Goal: Answer question/provide support: Answer question/provide support

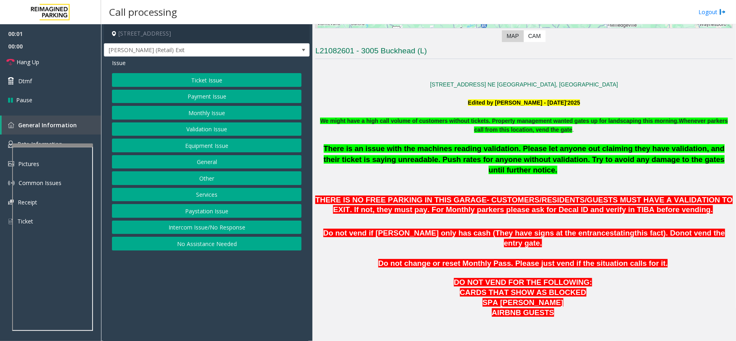
scroll to position [377, 0]
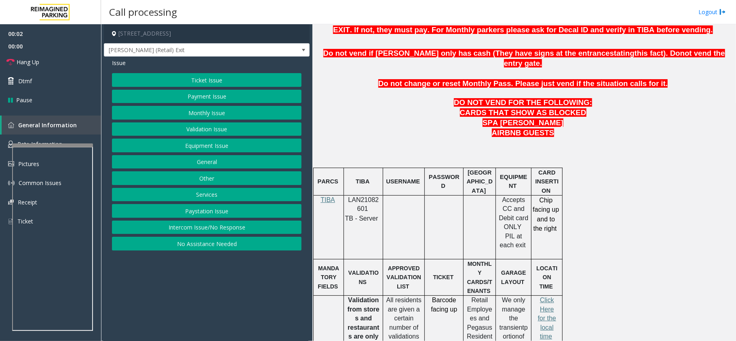
click at [366, 197] on span "LAN21082601" at bounding box center [364, 205] width 31 height 16
copy p "LAN21082601"
click at [217, 183] on button "Other" at bounding box center [207, 178] width 190 height 14
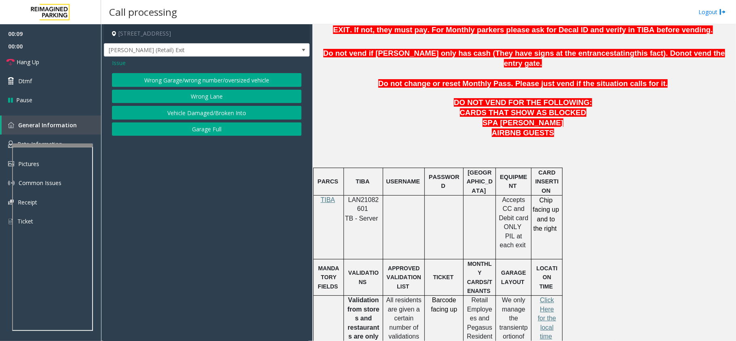
click at [122, 62] on span "Issue" at bounding box center [119, 63] width 14 height 8
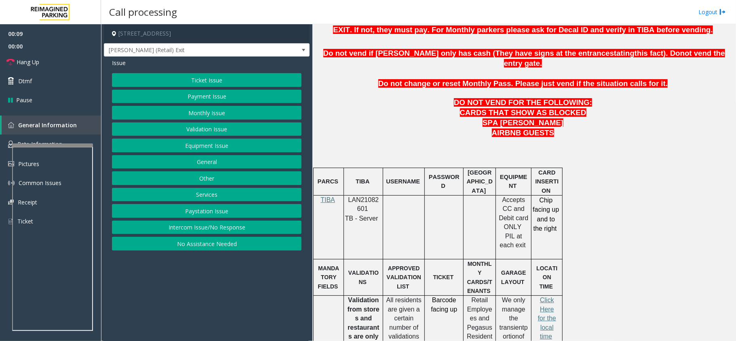
click at [203, 178] on button "Other" at bounding box center [207, 178] width 190 height 14
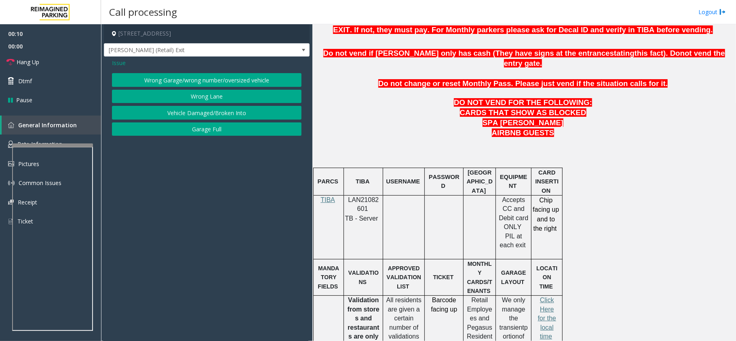
click at [120, 63] on span "Issue" at bounding box center [119, 63] width 14 height 8
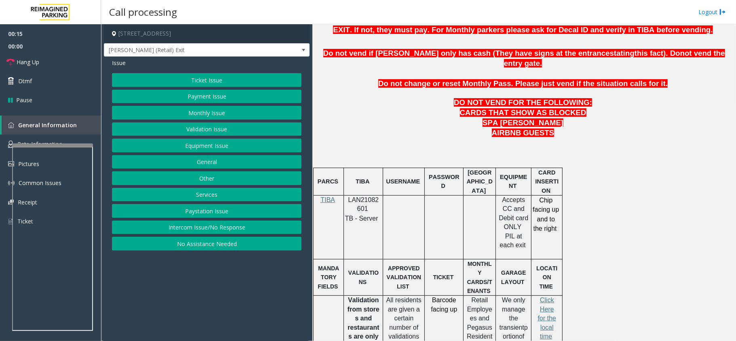
click at [216, 196] on button "Services" at bounding box center [207, 195] width 190 height 14
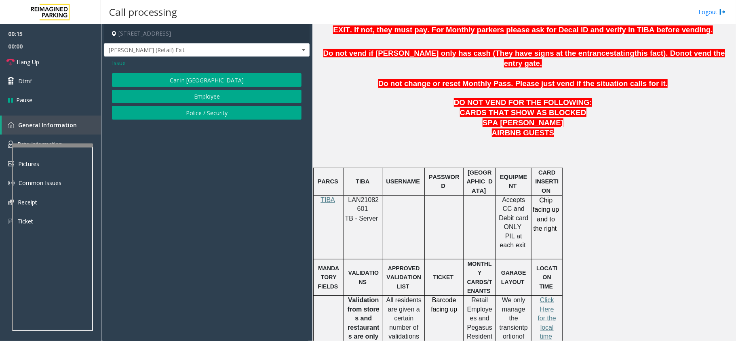
click at [201, 114] on button "Police / Security" at bounding box center [207, 113] width 190 height 14
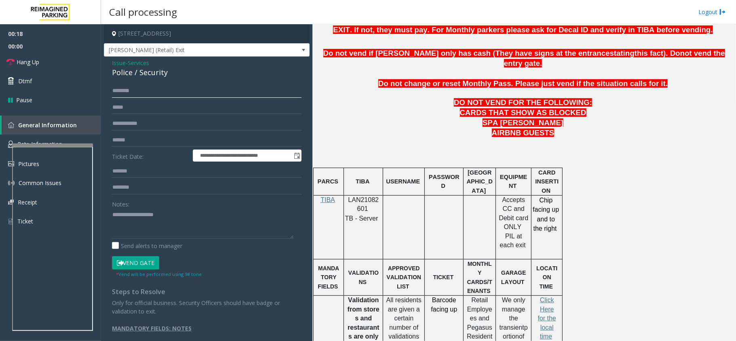
click at [150, 95] on input "text" at bounding box center [207, 91] width 190 height 14
drag, startPoint x: 169, startPoint y: 75, endPoint x: 106, endPoint y: 63, distance: 64.5
click at [106, 63] on div "**********" at bounding box center [207, 203] width 206 height 293
click at [171, 230] on textarea at bounding box center [203, 224] width 182 height 30
type textarea "**********"
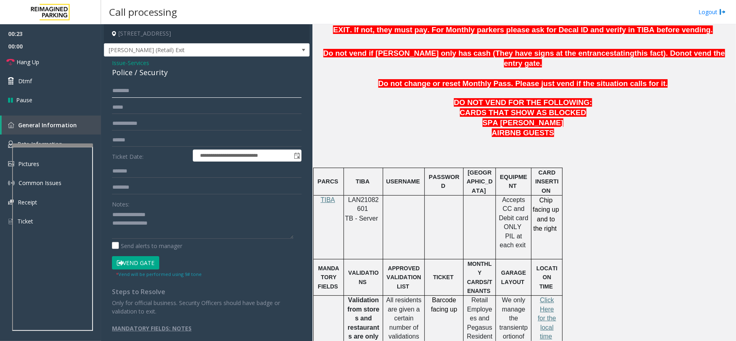
click at [125, 89] on input "text" at bounding box center [207, 91] width 190 height 14
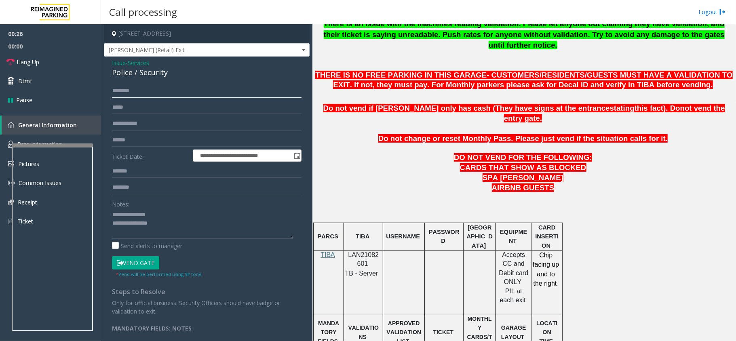
scroll to position [323, 0]
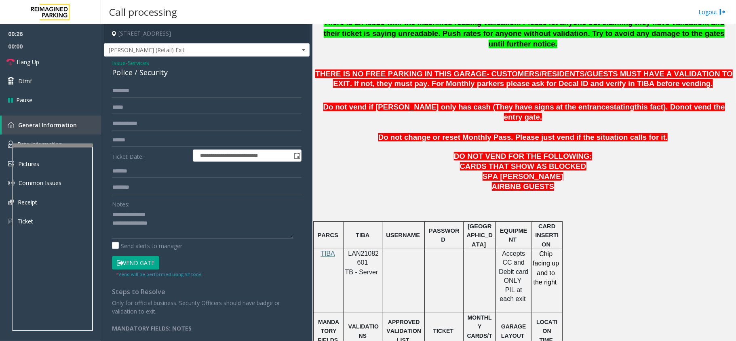
click at [359, 250] on span "LAN21082601" at bounding box center [364, 258] width 31 height 16
copy p "LAN21082601"
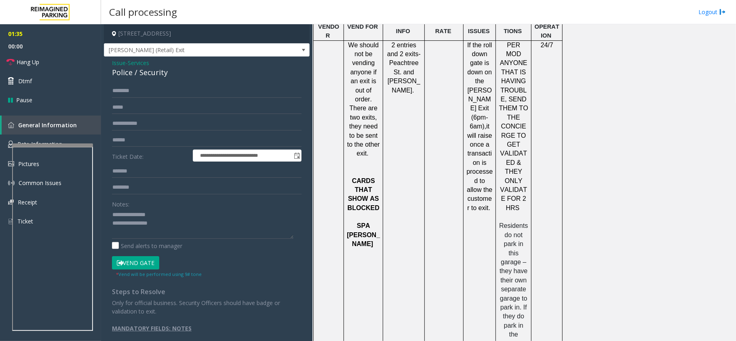
scroll to position [788, 0]
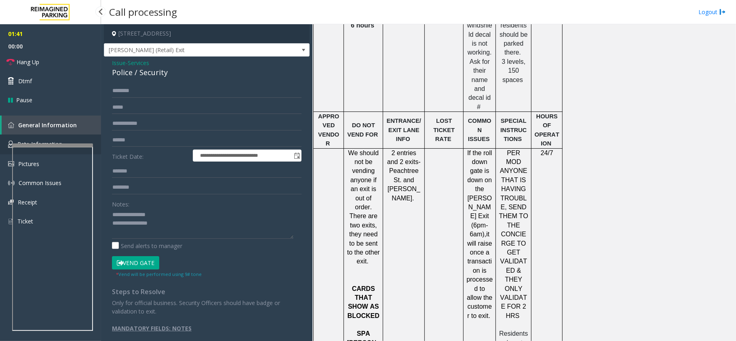
click at [49, 137] on link "Rate Information" at bounding box center [50, 145] width 101 height 20
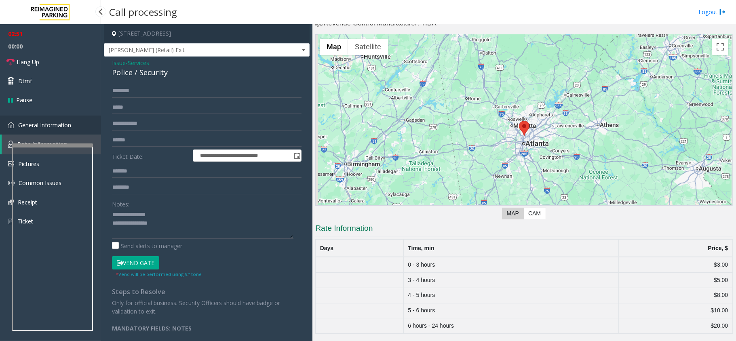
click at [58, 127] on span "General Information" at bounding box center [44, 125] width 53 height 8
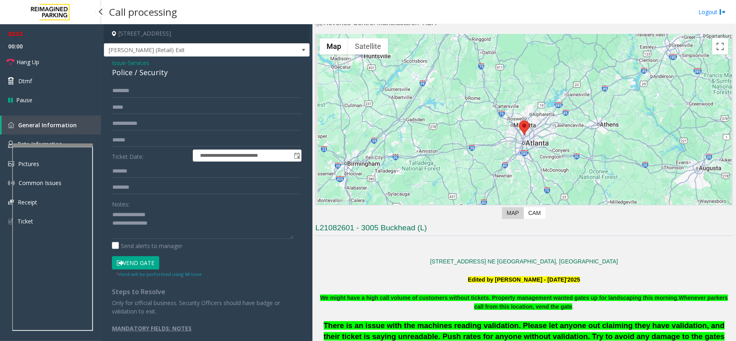
scroll to position [788, 0]
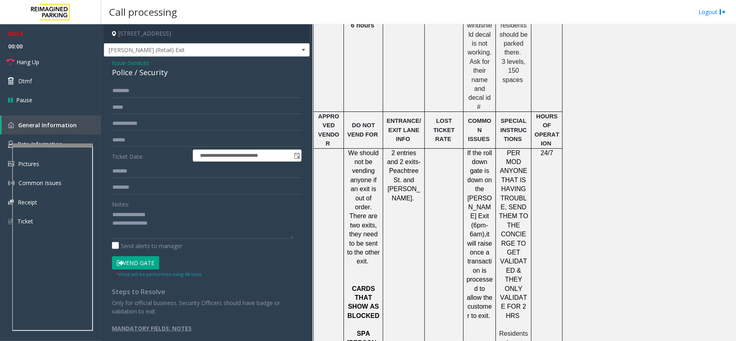
click at [120, 65] on span "Issue" at bounding box center [119, 63] width 14 height 8
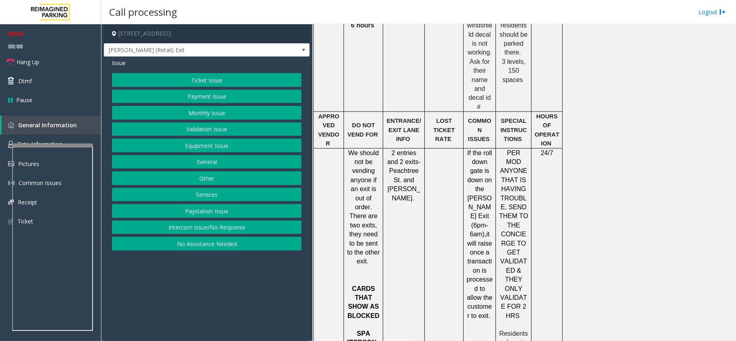
click at [212, 75] on button "Ticket Issue" at bounding box center [207, 80] width 190 height 14
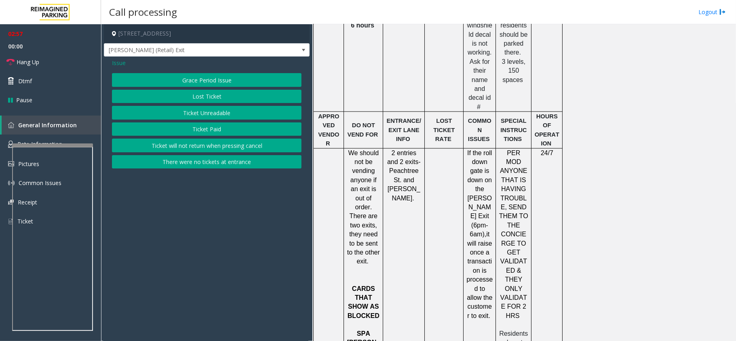
click at [213, 97] on button "Lost Ticket" at bounding box center [207, 97] width 190 height 14
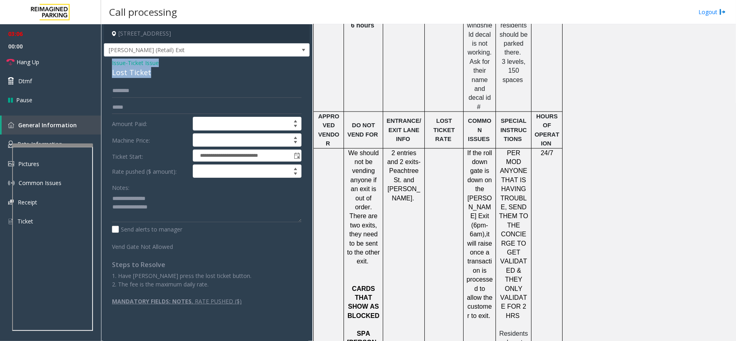
drag, startPoint x: 152, startPoint y: 72, endPoint x: 110, endPoint y: 64, distance: 43.2
click at [110, 64] on div "**********" at bounding box center [207, 185] width 206 height 257
click at [154, 207] on textarea at bounding box center [207, 207] width 190 height 30
drag, startPoint x: 154, startPoint y: 208, endPoint x: 102, endPoint y: 191, distance: 54.7
click at [102, 191] on app-call-processing-form "**********" at bounding box center [206, 182] width 211 height 317
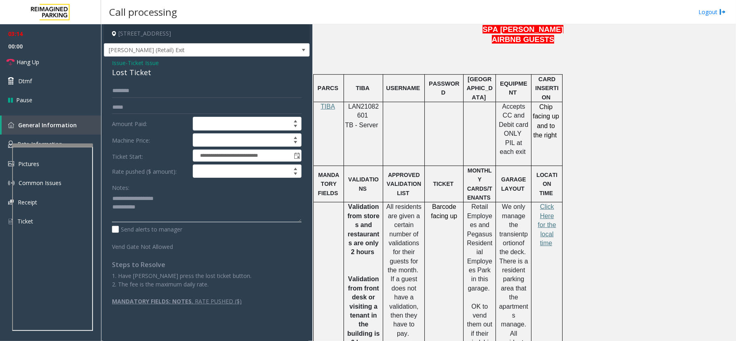
scroll to position [465, 0]
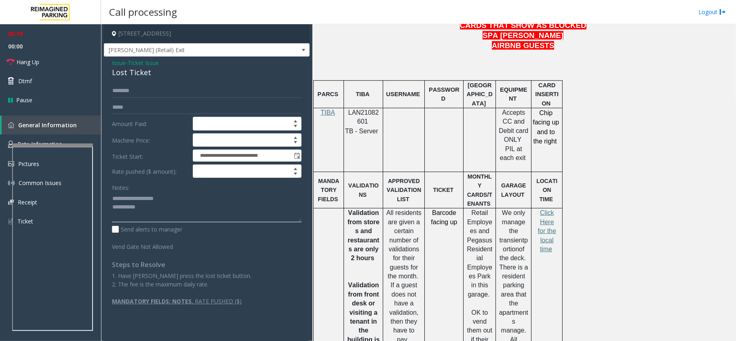
click at [169, 211] on textarea at bounding box center [207, 207] width 190 height 30
type textarea "**********"
click at [40, 63] on link "Hang Up" at bounding box center [50, 62] width 101 height 19
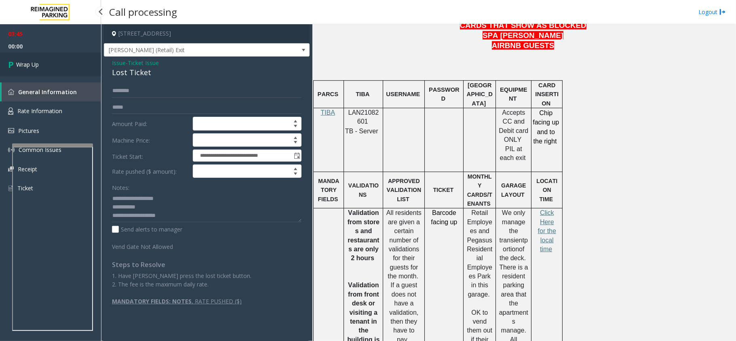
click at [40, 63] on link "Wrap Up" at bounding box center [50, 65] width 101 height 24
